Goal: Task Accomplishment & Management: Manage account settings

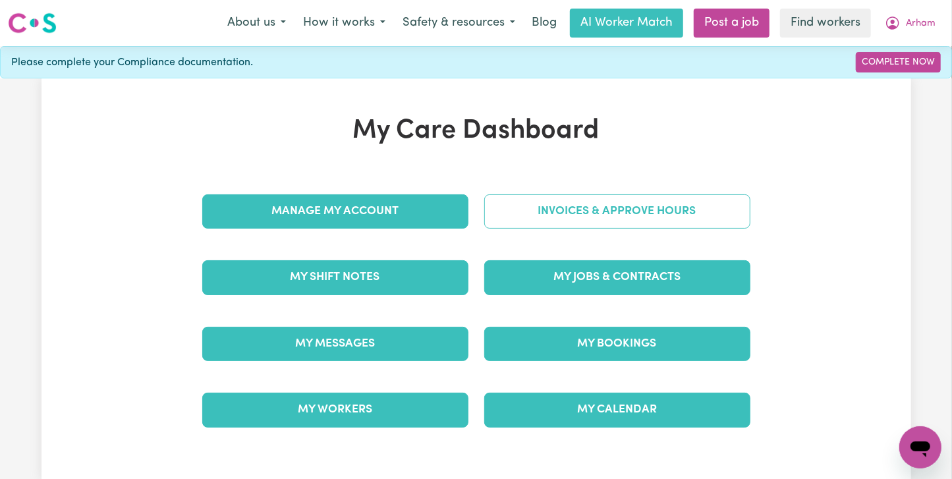
click at [510, 212] on link "Invoices & Approve Hours" at bounding box center [617, 211] width 266 height 34
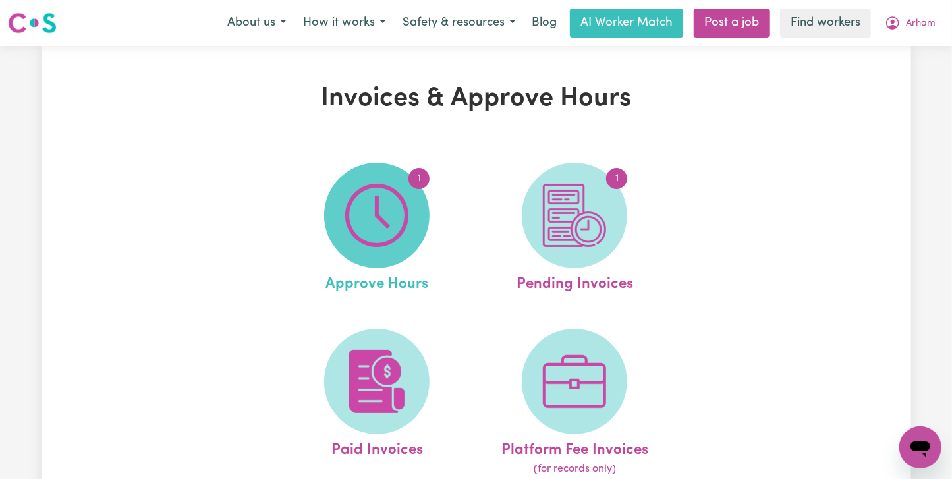
click at [373, 226] on img at bounding box center [376, 215] width 63 height 63
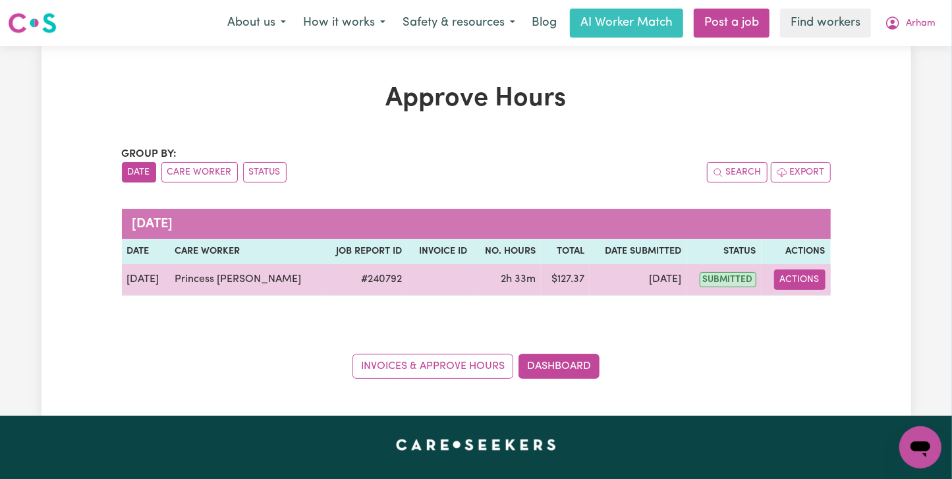
click at [806, 277] on button "Actions" at bounding box center [799, 280] width 51 height 20
click at [811, 314] on link "View Job Report" at bounding box center [833, 310] width 113 height 26
select select "pm"
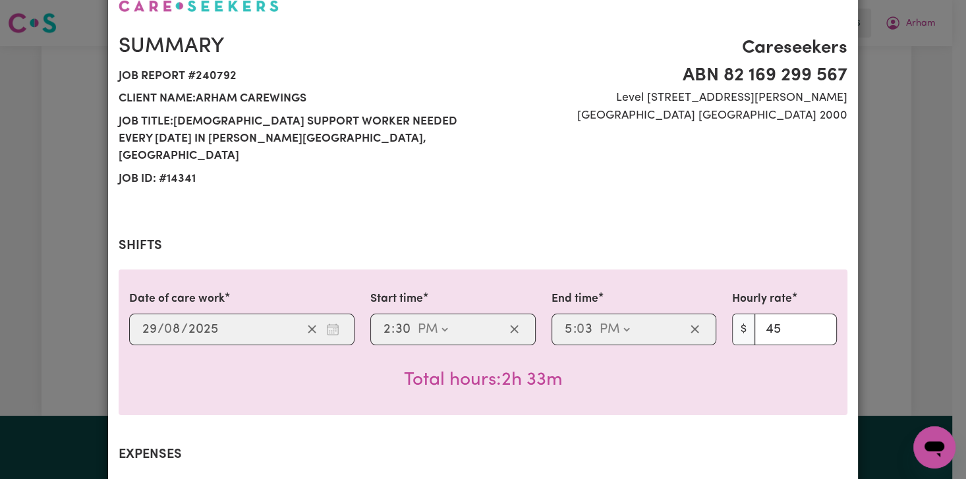
scroll to position [175, 0]
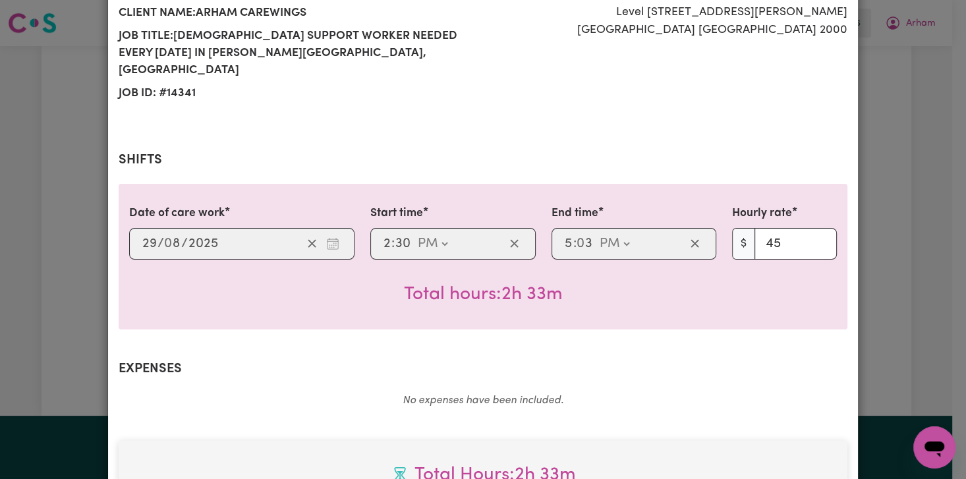
click at [687, 55] on div "Careseekers ABN 82 169 299 [STREET_ADDRESS][PERSON_NAME]" at bounding box center [669, 27] width 372 height 156
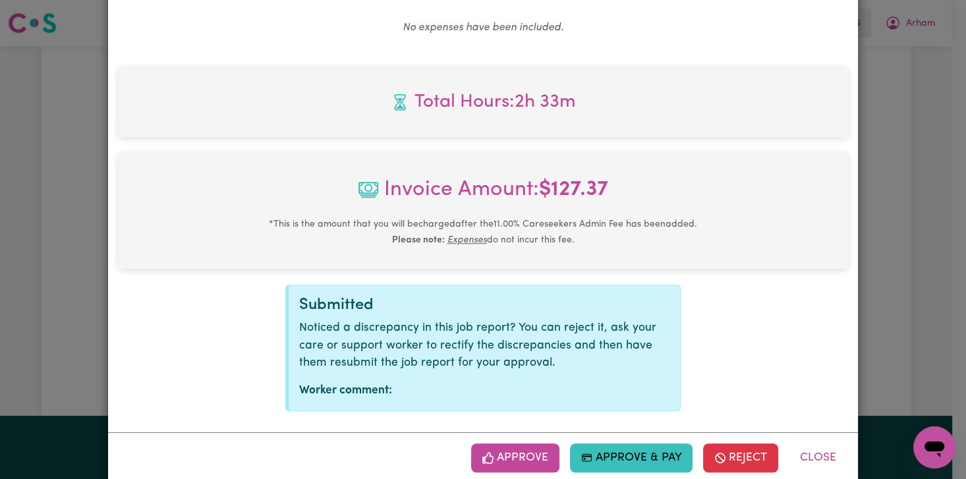
scroll to position [554, 0]
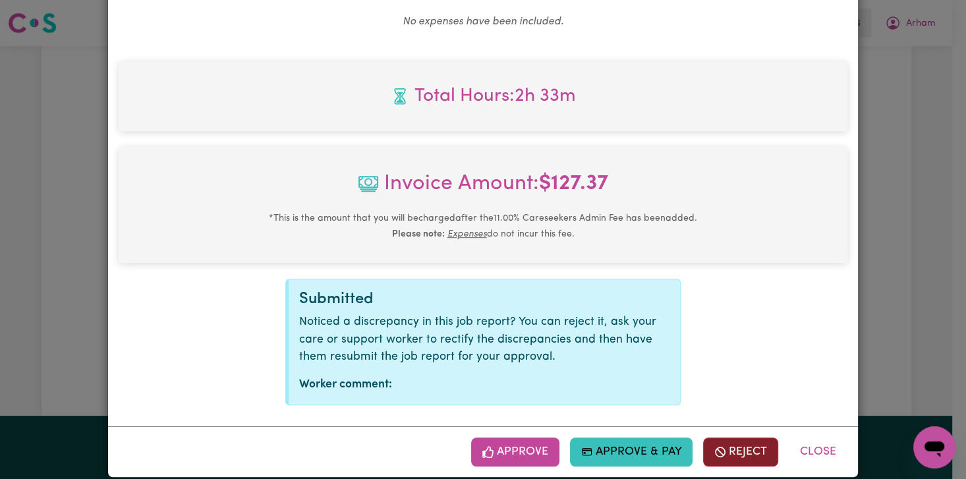
click at [730, 442] on button "Reject" at bounding box center [740, 452] width 75 height 29
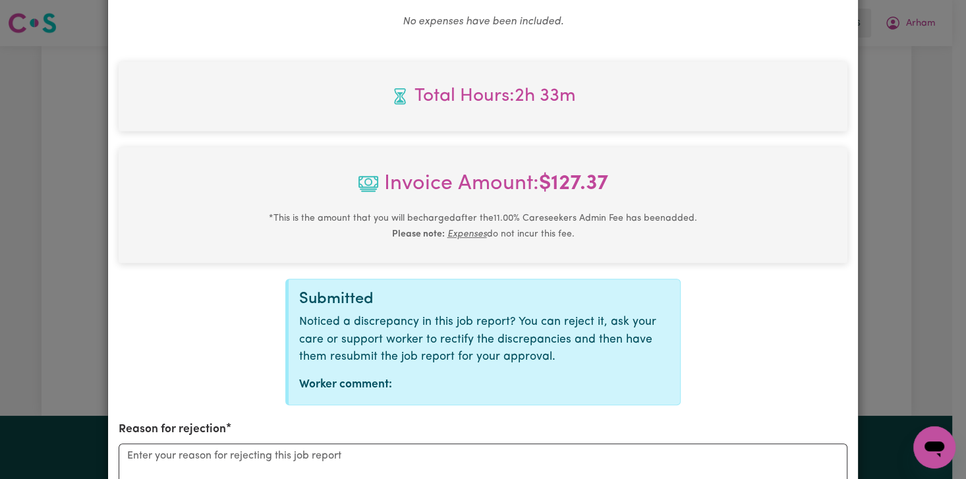
scroll to position [717, 0]
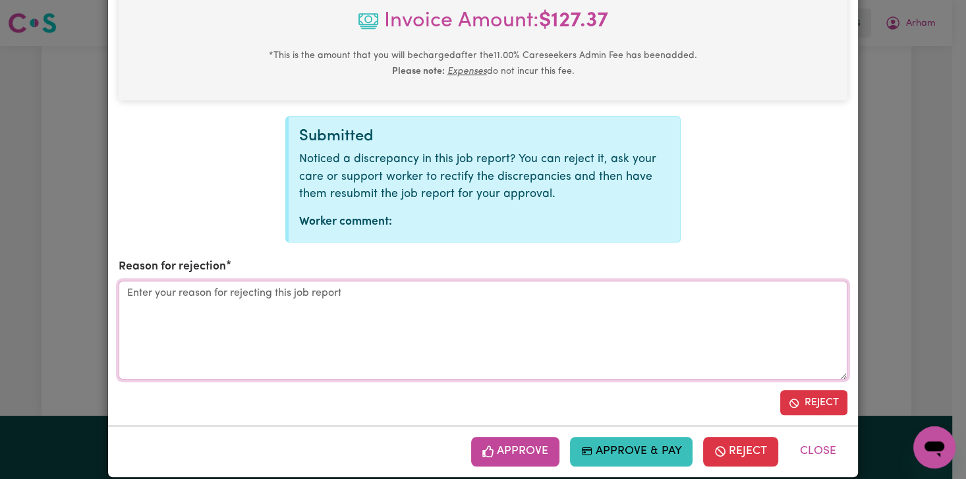
click at [519, 318] on textarea "Reason for rejection" at bounding box center [483, 330] width 729 height 99
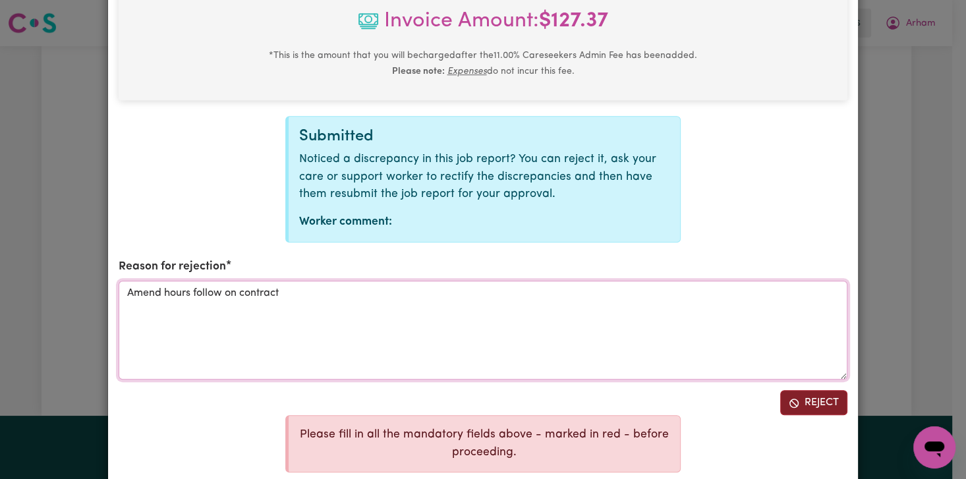
type textarea "Amend hours follow on contract"
click at [807, 395] on button "Reject" at bounding box center [813, 402] width 67 height 25
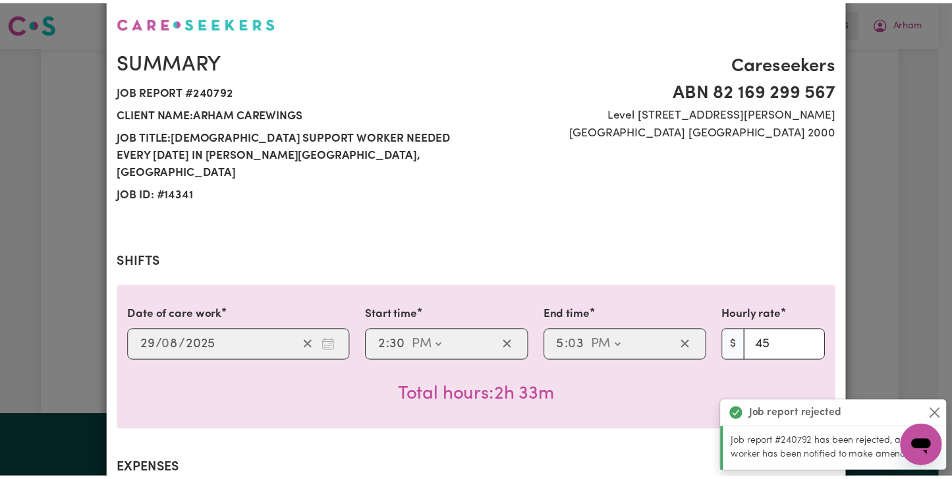
scroll to position [0, 0]
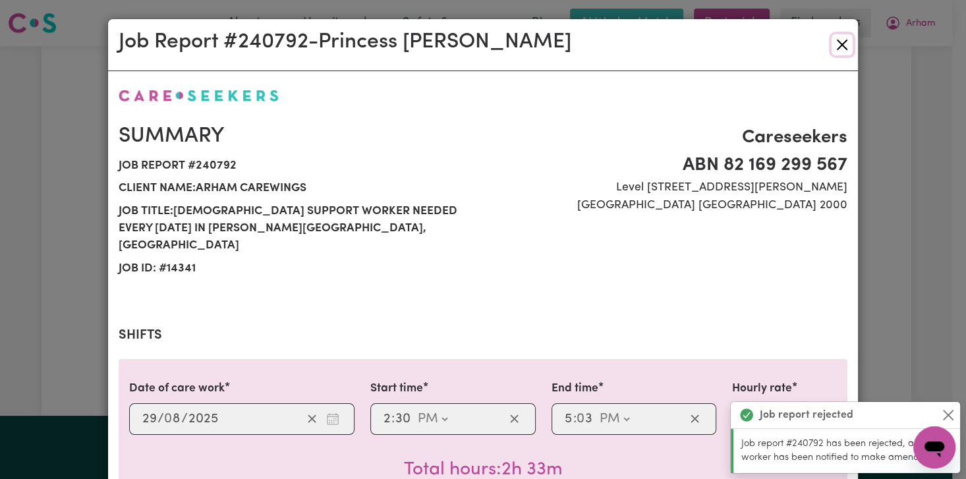
click at [836, 38] on button "Close" at bounding box center [842, 44] width 21 height 21
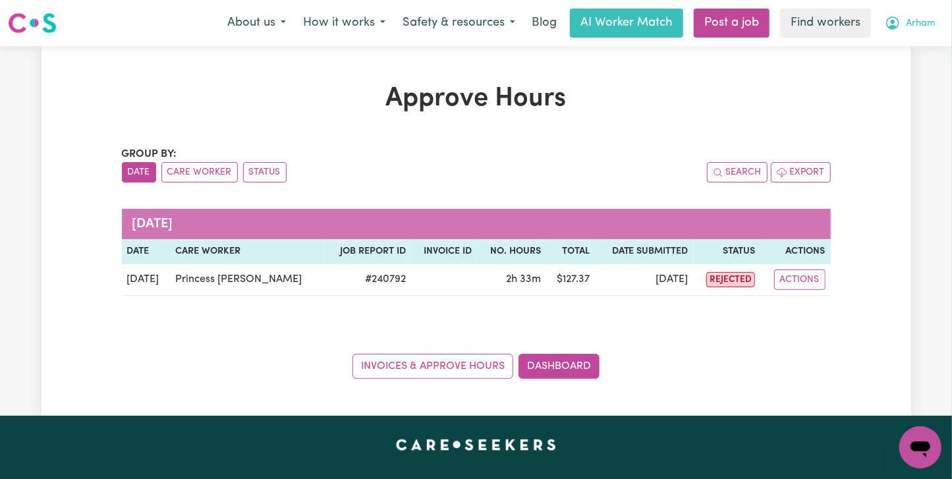
click at [924, 15] on button "Arham" at bounding box center [911, 23] width 68 height 28
click at [886, 63] on link "Logout" at bounding box center [892, 75] width 104 height 25
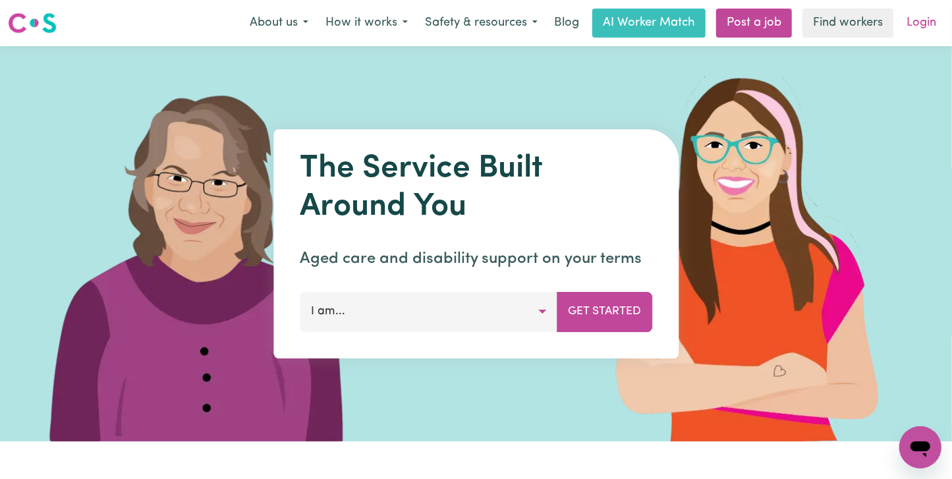
click at [925, 13] on link "Login" at bounding box center [921, 23] width 45 height 29
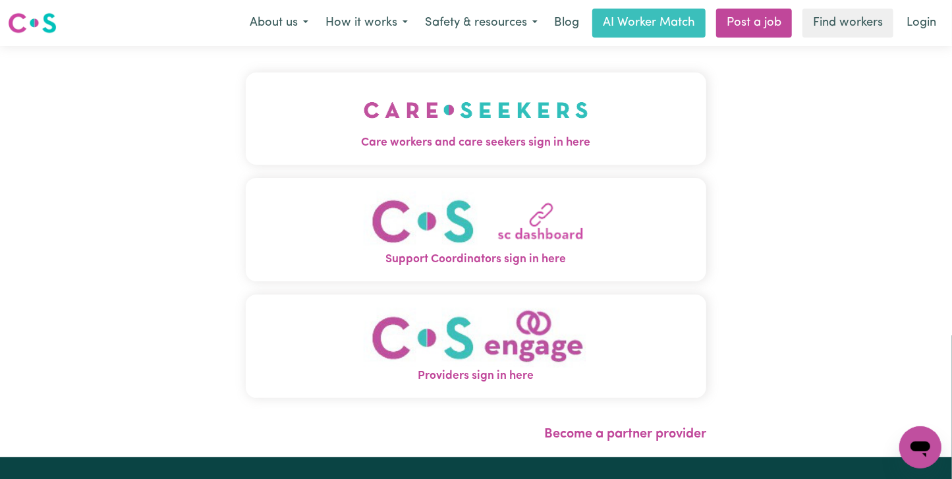
click at [293, 123] on button "Care workers and care seekers sign in here" at bounding box center [476, 119] width 461 height 92
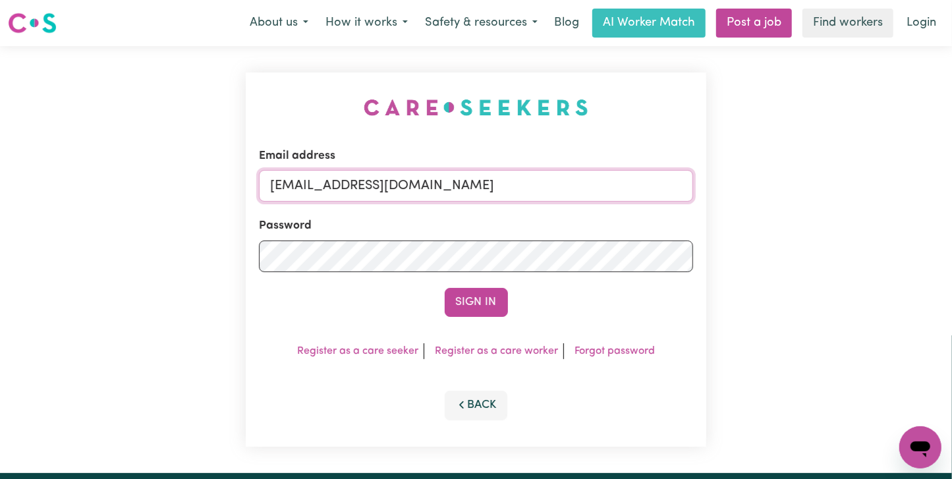
drag, startPoint x: 339, startPoint y: 180, endPoint x: 731, endPoint y: 198, distance: 392.6
click at [731, 198] on div "Email address [EMAIL_ADDRESS][DOMAIN_NAME] Password Sign In Register as a care …" at bounding box center [476, 259] width 952 height 427
paste input "[EMAIL_ADDRESS]"
type input "[EMAIL_ADDRESS][DOMAIN_NAME]"
click at [445, 288] on button "Sign In" at bounding box center [476, 302] width 63 height 29
